Goal: Transaction & Acquisition: Subscribe to service/newsletter

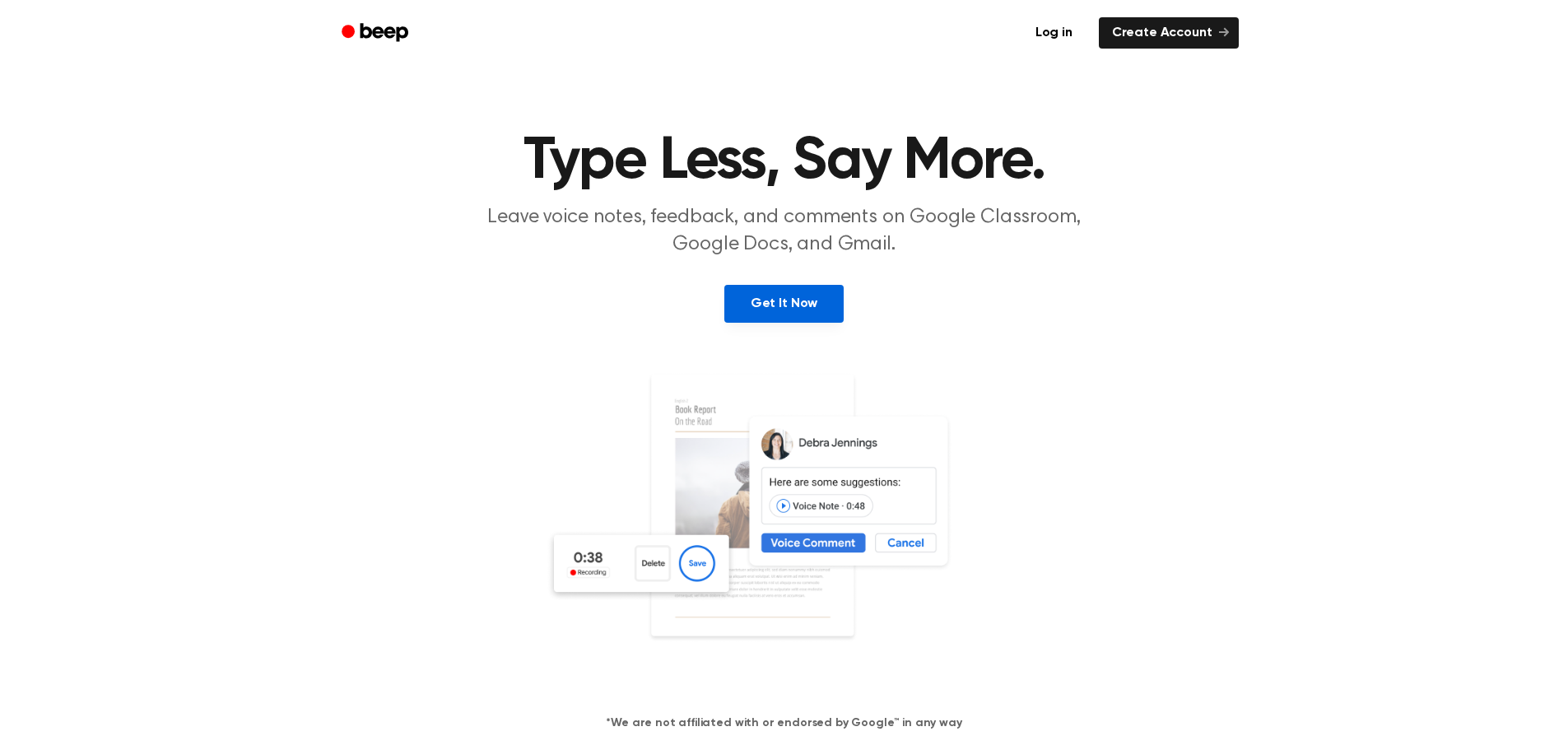
click at [778, 306] on link "Get It Now" at bounding box center [784, 303] width 119 height 38
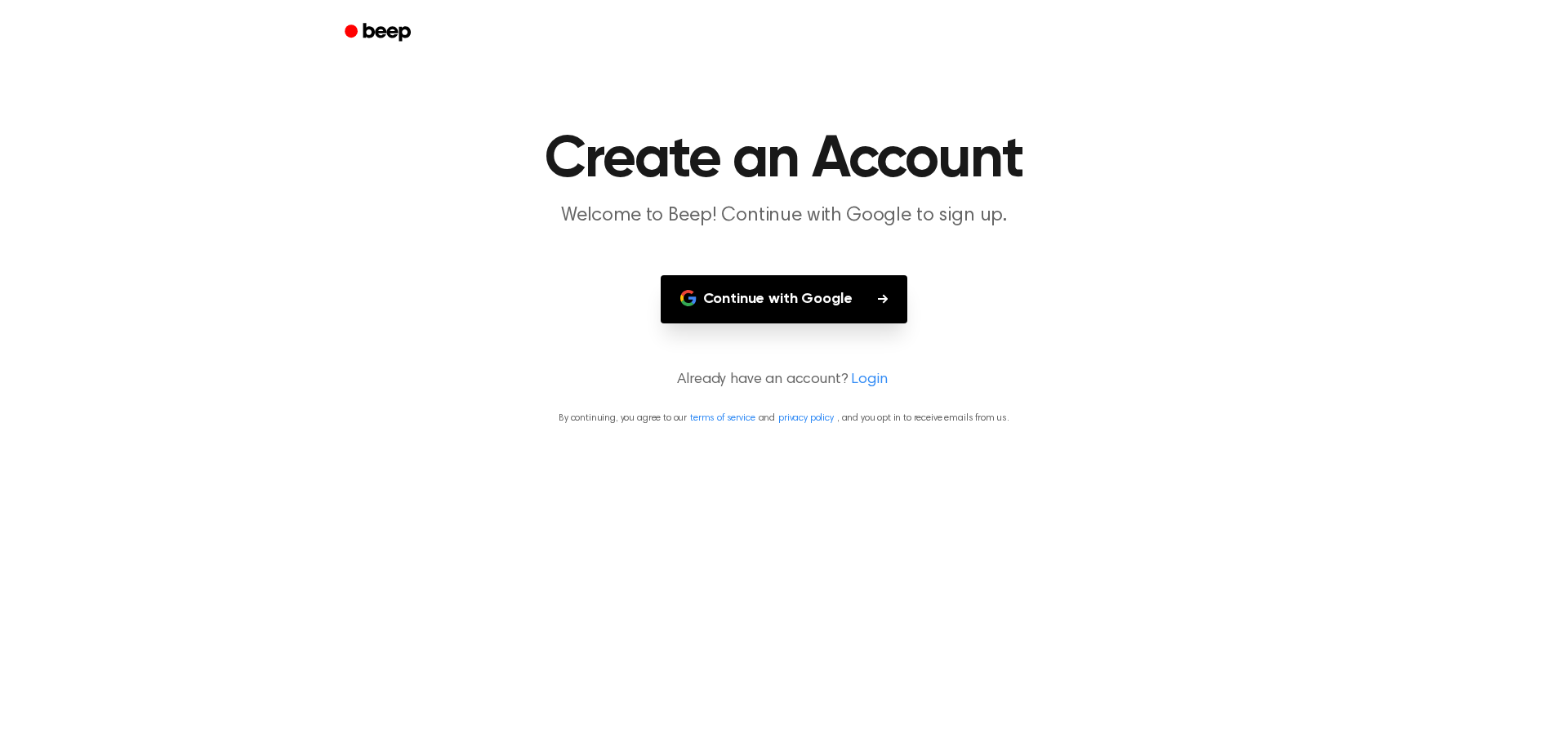
click at [754, 307] on button "Continue with Google" at bounding box center [785, 299] width 248 height 48
click at [391, 28] on icon "Beep" at bounding box center [386, 32] width 47 height 18
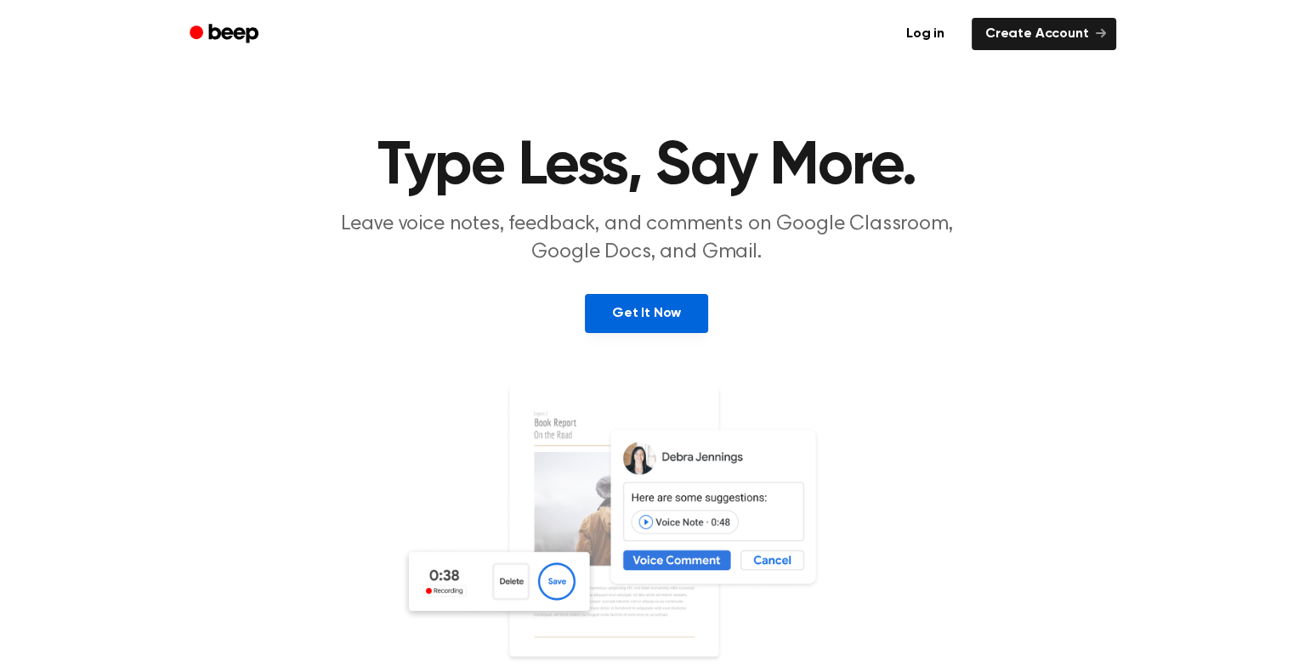
click at [634, 313] on link "Get It Now" at bounding box center [646, 313] width 123 height 39
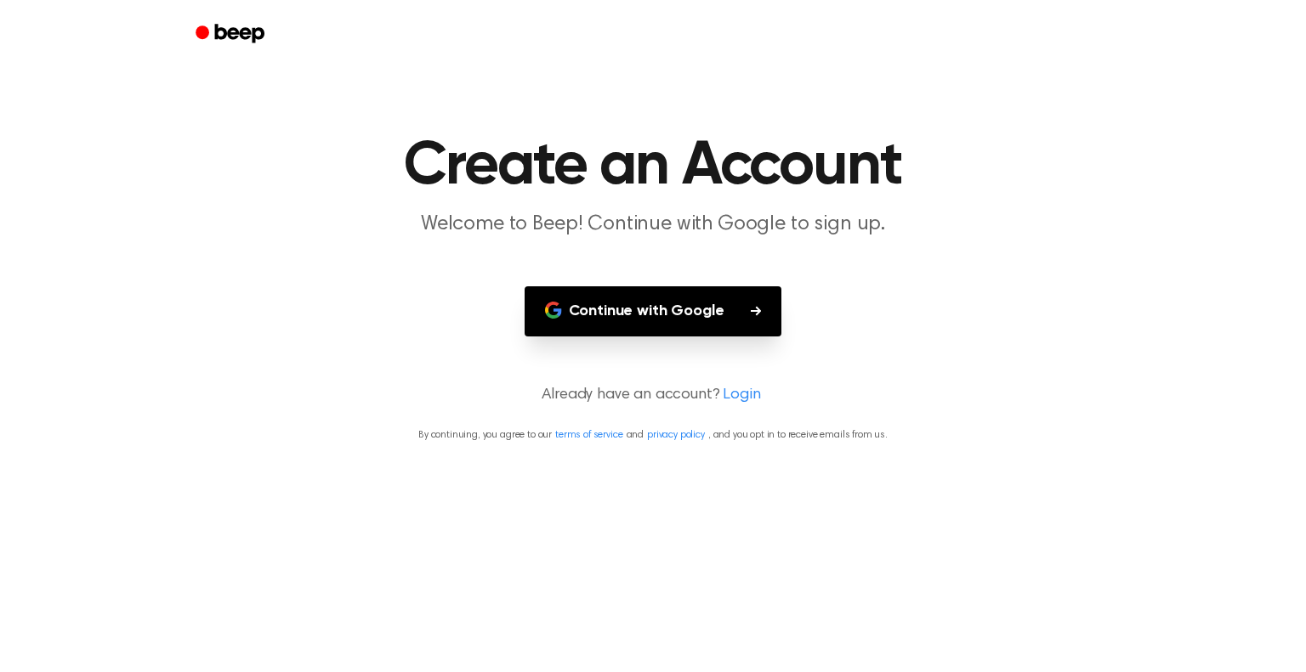
click at [626, 315] on button "Continue with Google" at bounding box center [653, 311] width 258 height 50
